Goal: Task Accomplishment & Management: Manage account settings

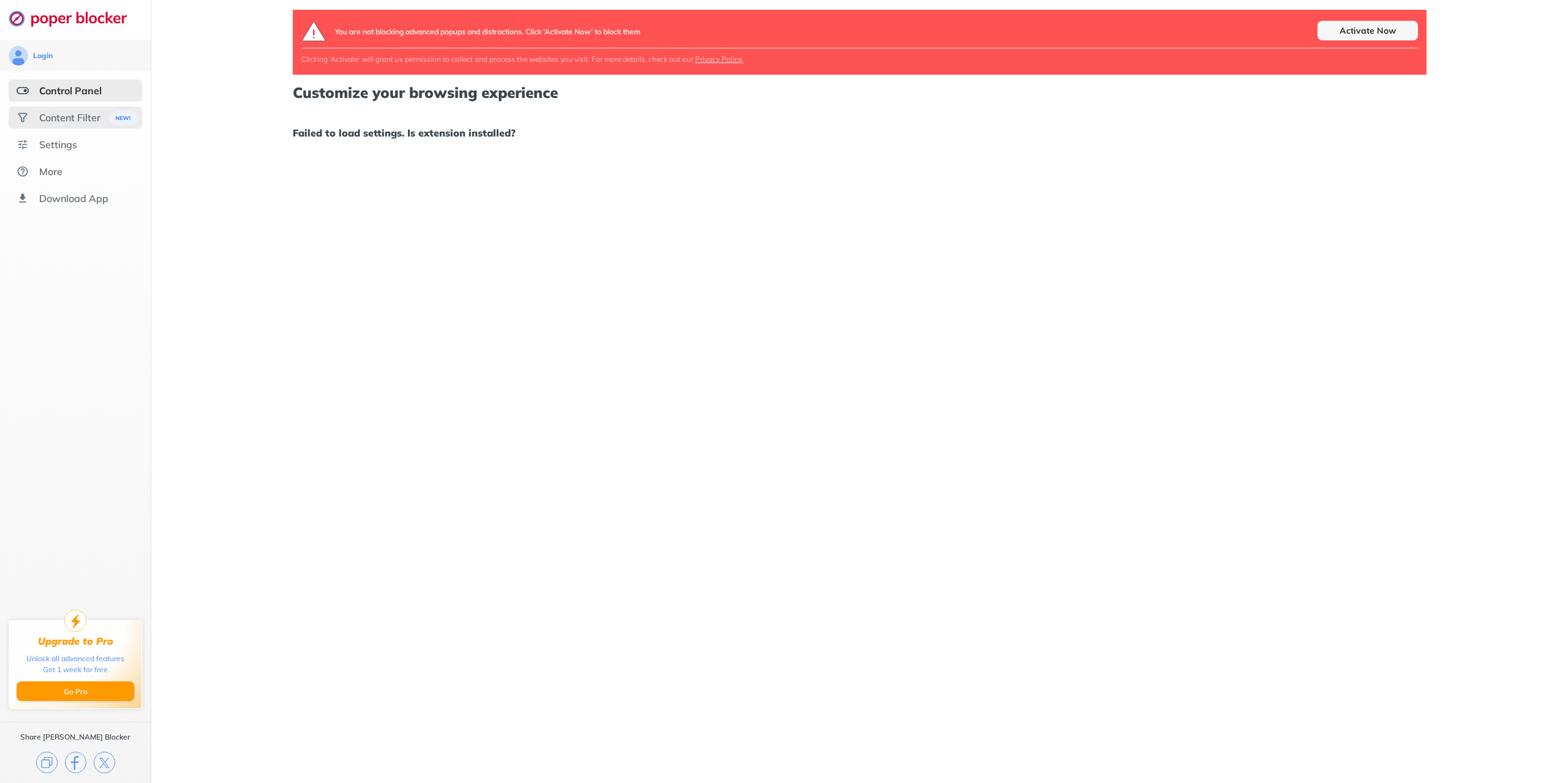
click at [71, 115] on div "Content Filter" at bounding box center [69, 117] width 61 height 13
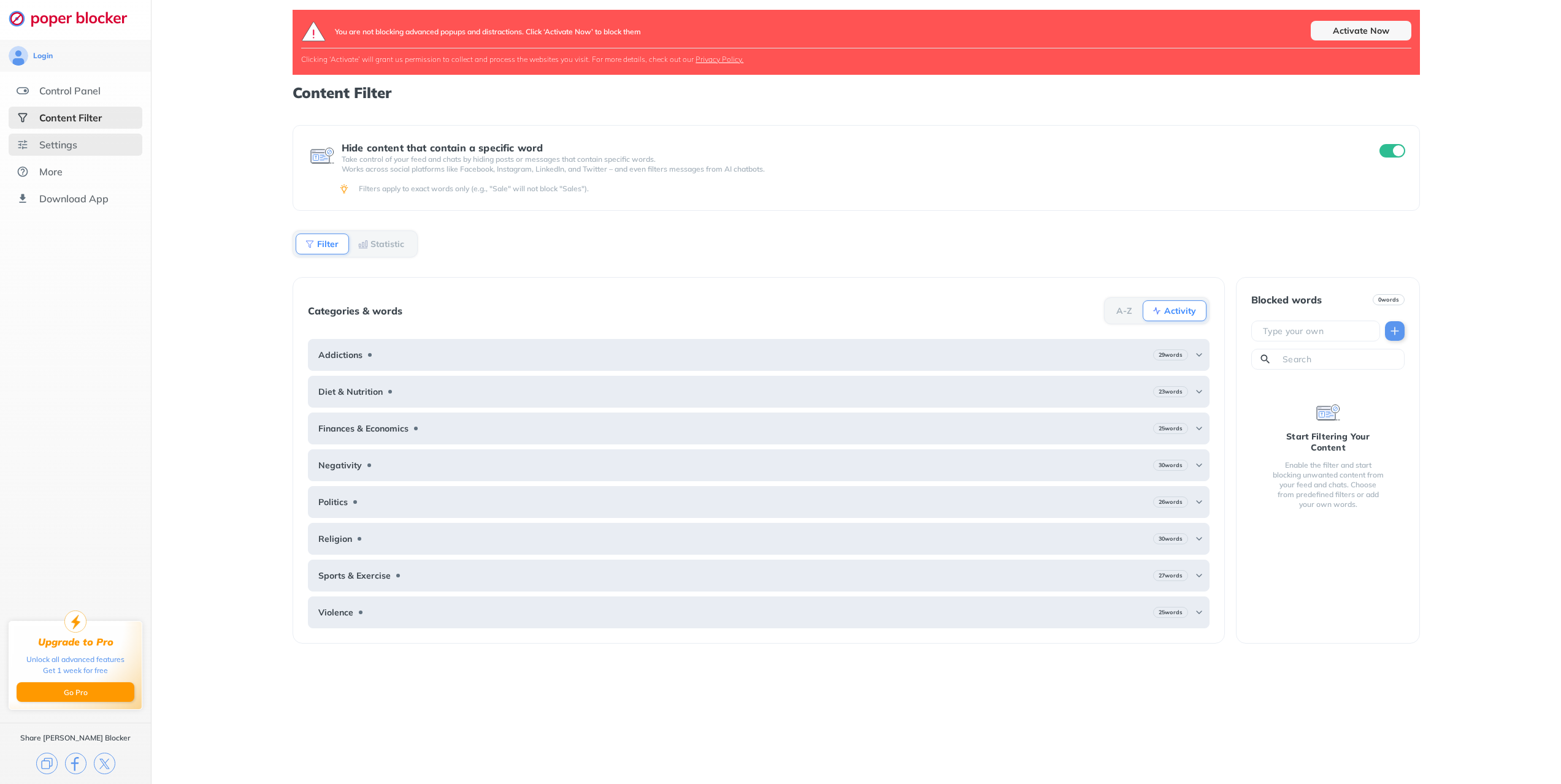
click at [61, 144] on div "Settings" at bounding box center [58, 145] width 38 height 13
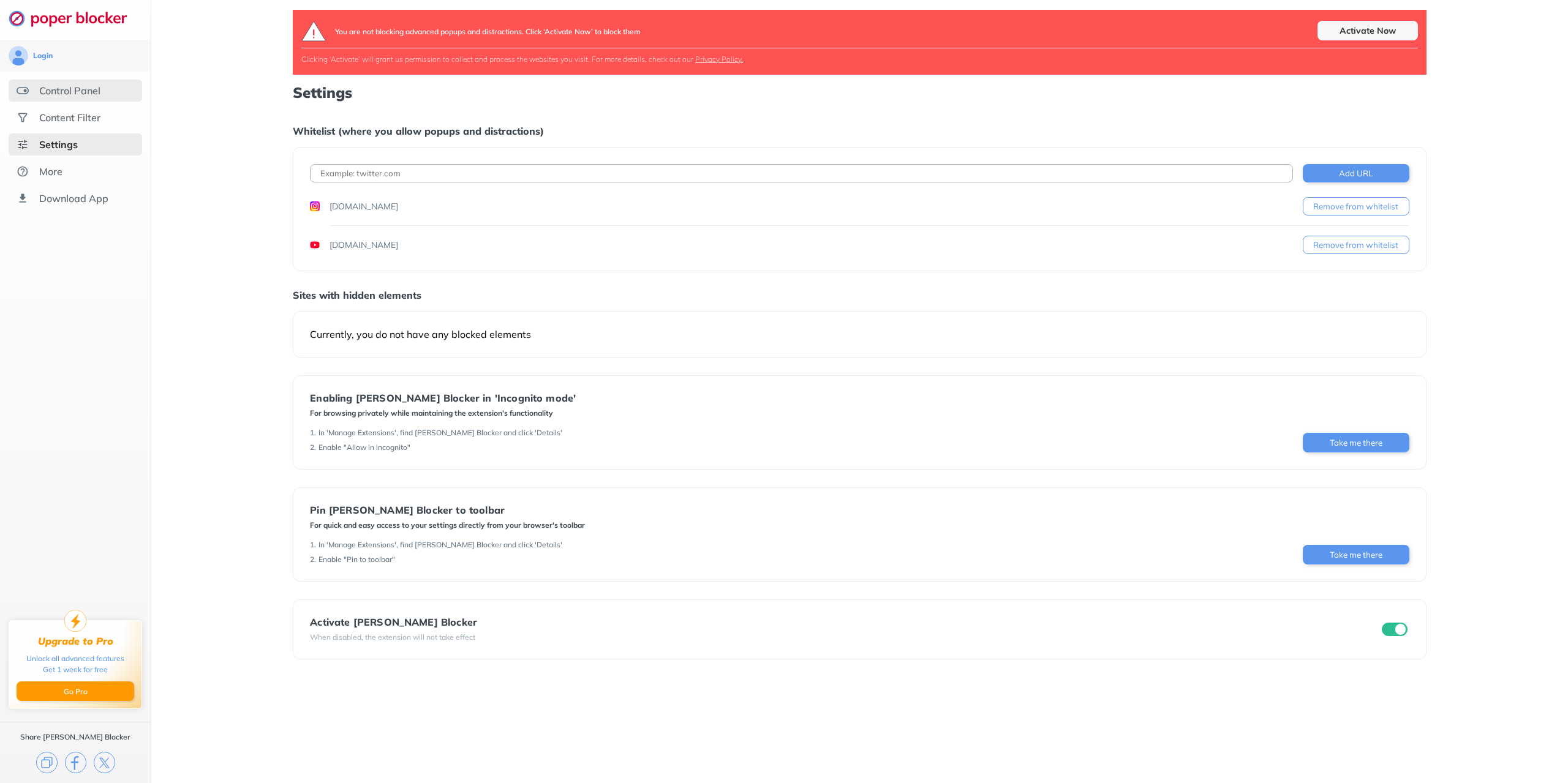
click at [79, 90] on div "Control Panel" at bounding box center [69, 90] width 61 height 13
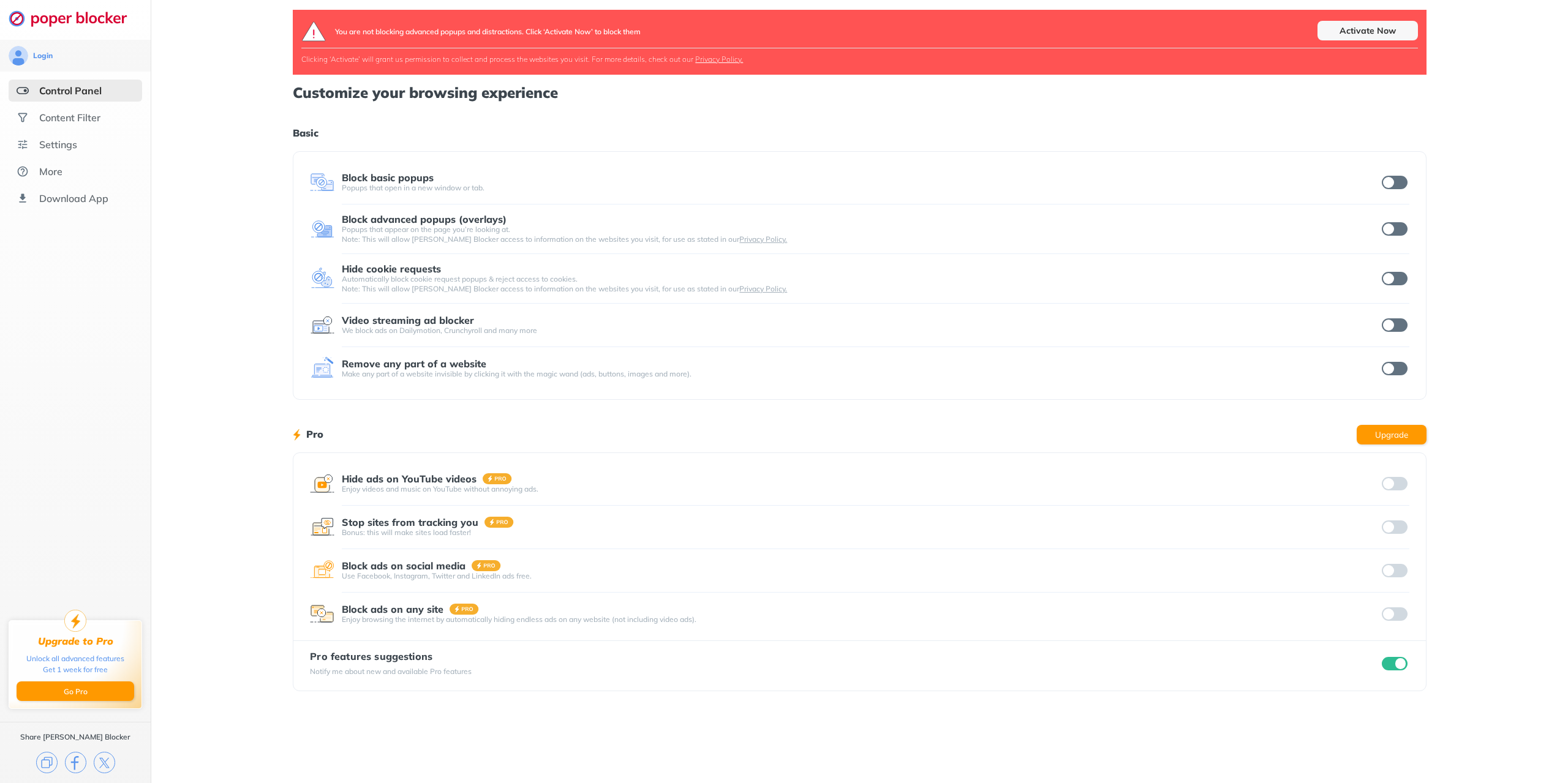
click at [1402, 183] on input "checkbox" at bounding box center [1394, 182] width 26 height 13
click at [1395, 227] on input "checkbox" at bounding box center [1394, 229] width 26 height 13
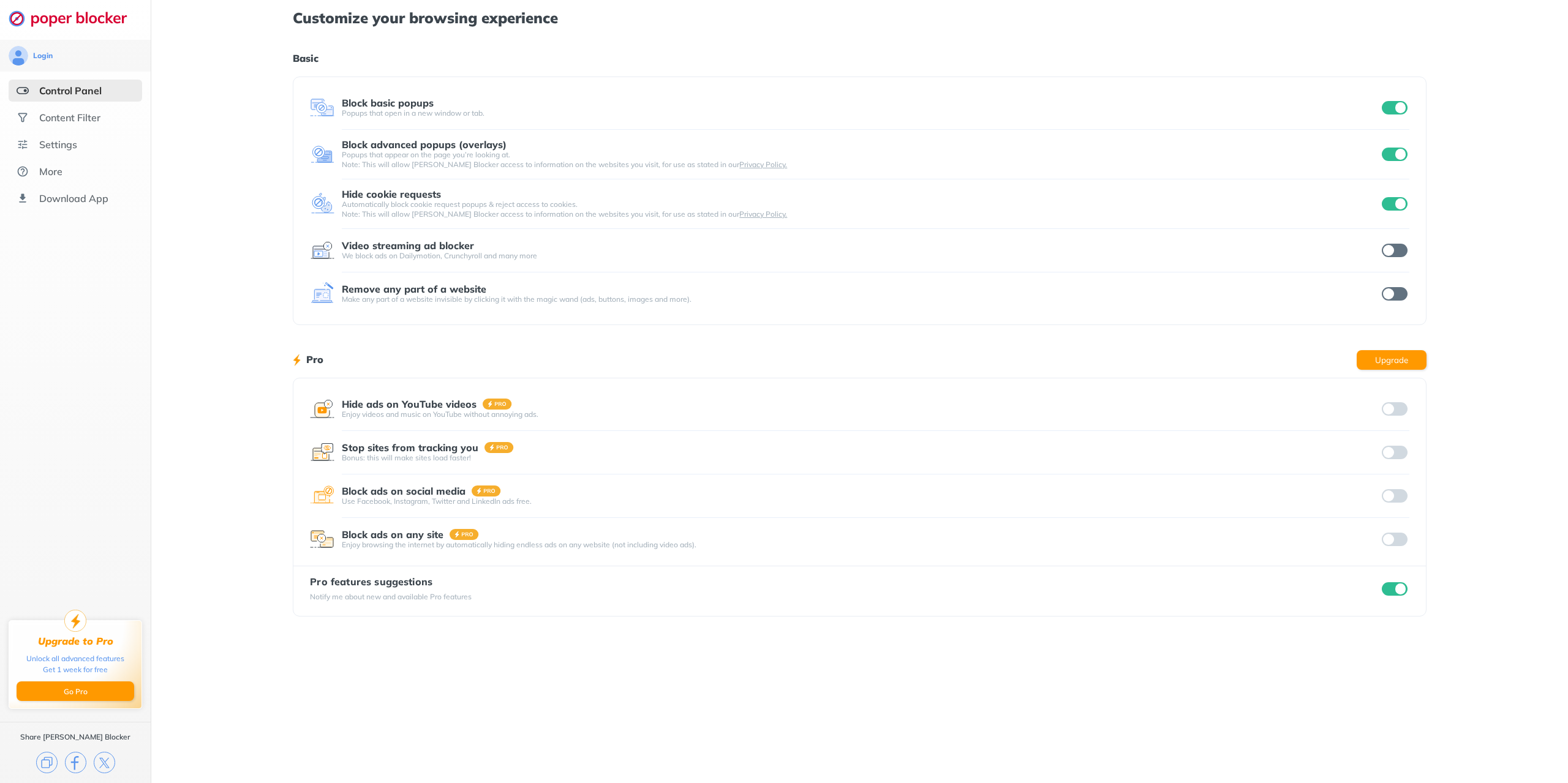
click at [1394, 202] on input "checkbox" at bounding box center [1394, 204] width 26 height 13
click at [1402, 210] on div at bounding box center [1394, 204] width 30 height 17
click at [1402, 208] on div "Login Control Panel Content Filter Settings More Download App Upgrade to Pro Un…" at bounding box center [784, 391] width 1568 height 783
click at [1398, 248] on input "checkbox" at bounding box center [1394, 250] width 26 height 13
click at [1399, 204] on input "checkbox" at bounding box center [1394, 204] width 26 height 13
